Goal: Task Accomplishment & Management: Manage account settings

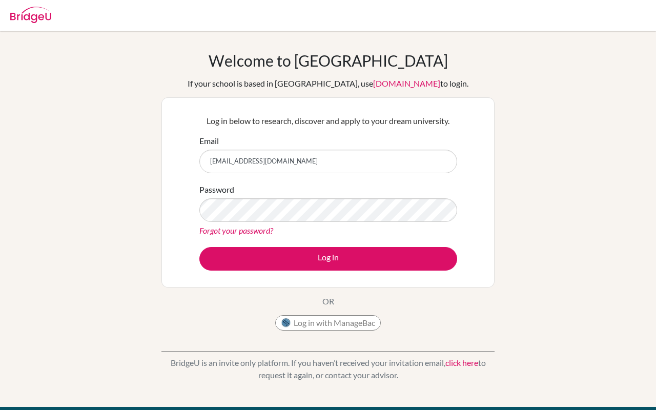
type input "[EMAIL_ADDRESS][DOMAIN_NAME]"
click at [250, 229] on link "Forgot your password?" at bounding box center [236, 230] width 74 height 10
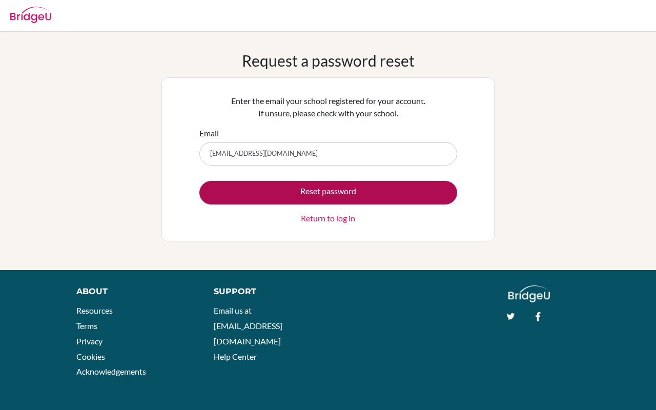
type input "[EMAIL_ADDRESS][DOMAIN_NAME]"
click at [367, 188] on button "Reset password" at bounding box center [328, 193] width 258 height 24
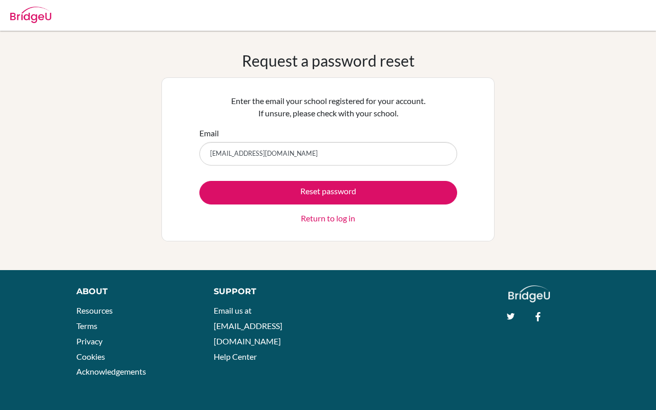
click at [331, 221] on link "Return to log in" at bounding box center [328, 218] width 54 height 12
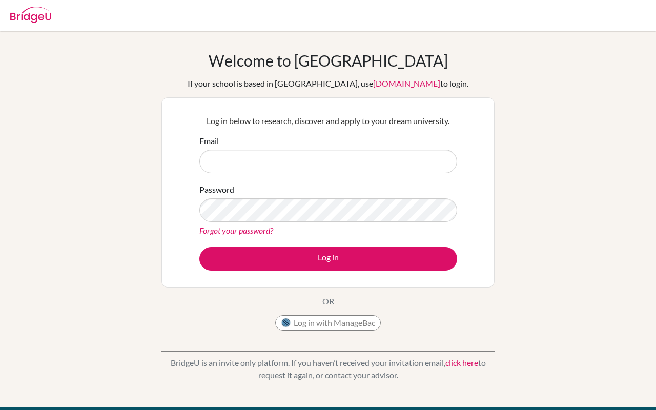
click at [247, 161] on input "Email" at bounding box center [328, 162] width 258 height 24
type input "[EMAIL_ADDRESS][DOMAIN_NAME]"
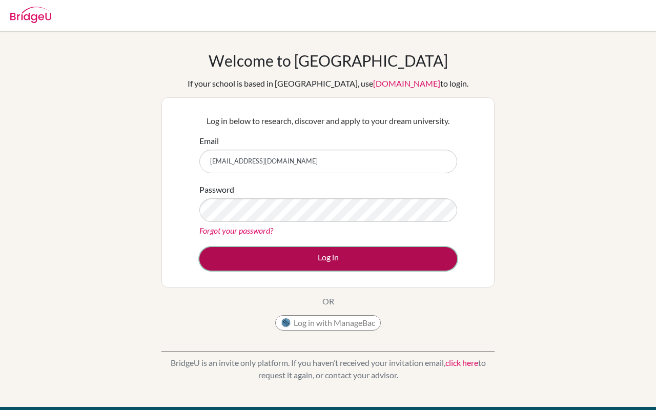
click at [280, 255] on button "Log in" at bounding box center [328, 259] width 258 height 24
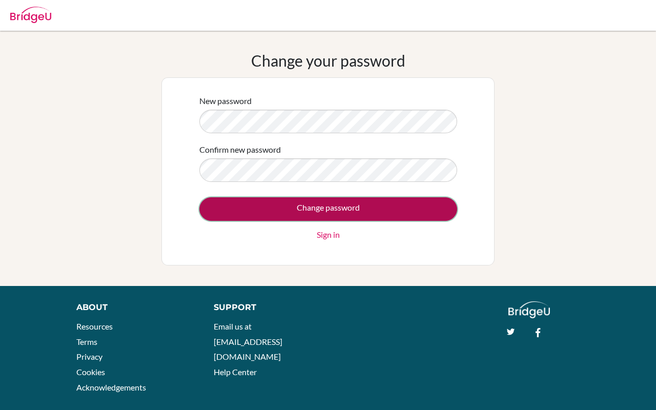
click at [376, 208] on input "Change password" at bounding box center [328, 209] width 258 height 24
